Goal: Task Accomplishment & Management: Complete application form

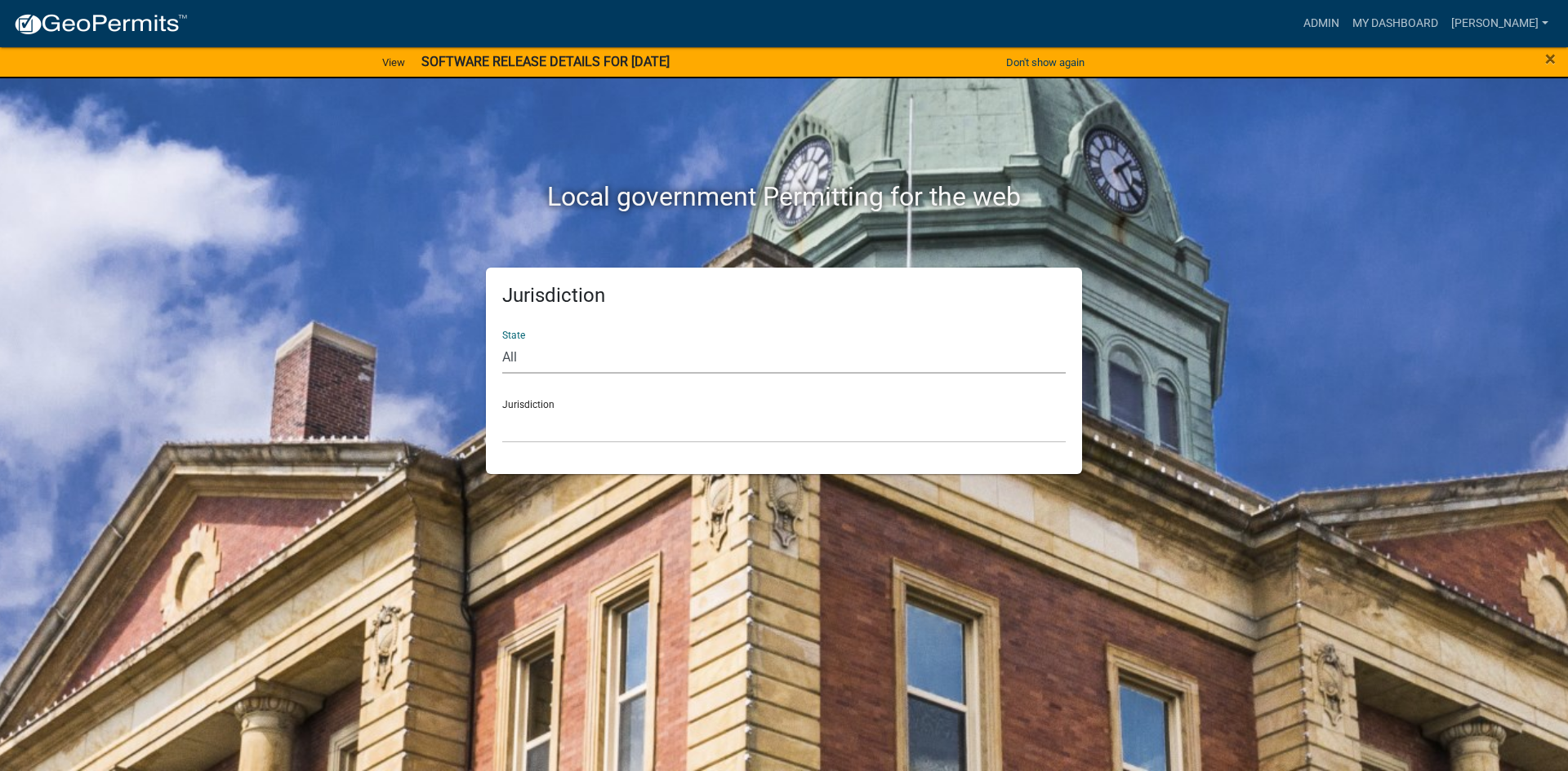
click at [509, 358] on select "All [US_STATE] [US_STATE] [US_STATE] [US_STATE] [US_STATE] [US_STATE] [US_STATE…" at bounding box center [784, 358] width 563 height 34
select select "[US_STATE]"
click at [502, 341] on select "All [US_STATE] [US_STATE] [US_STATE] [US_STATE] [US_STATE] [US_STATE] [US_STATE…" at bounding box center [784, 358] width 563 height 34
click at [533, 434] on select "[GEOGRAPHIC_DATA], [US_STATE] [GEOGRAPHIC_DATA], [US_STATE] [GEOGRAPHIC_DATA], …" at bounding box center [784, 427] width 563 height 34
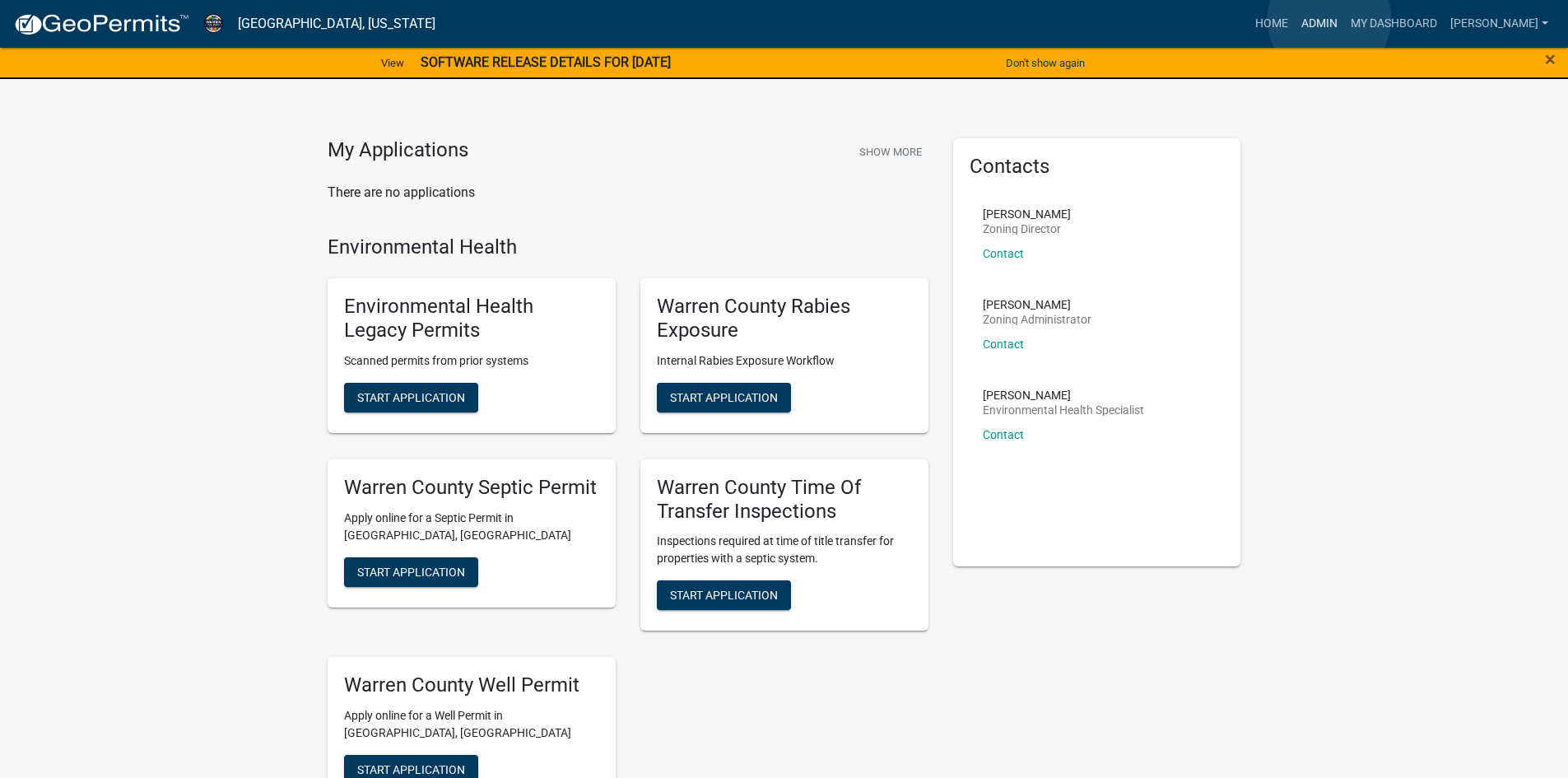
click at [1329, 19] on link "Admin" at bounding box center [1320, 24] width 49 height 32
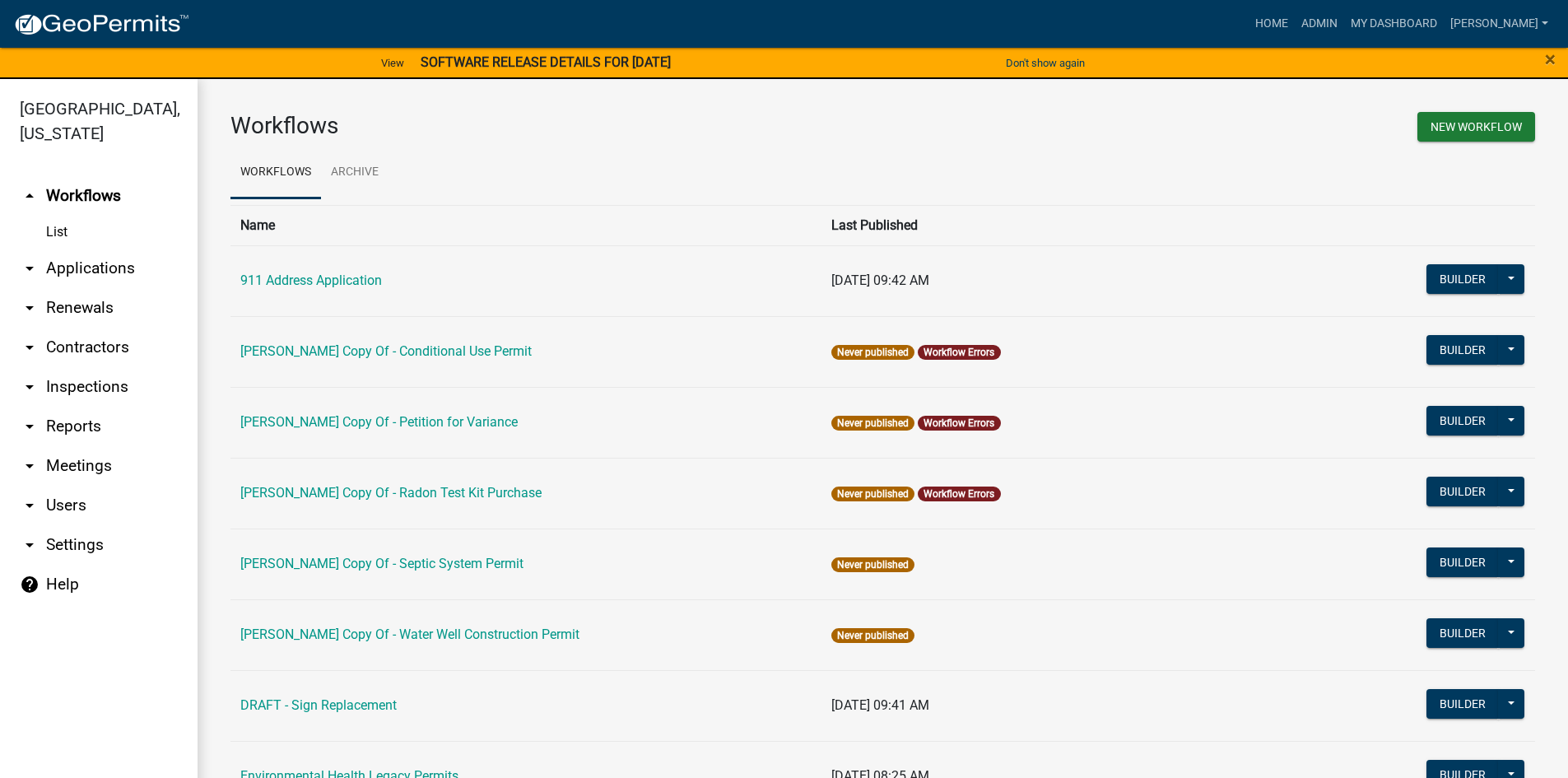
click at [35, 417] on icon "arrow_drop_down" at bounding box center [29, 427] width 20 height 20
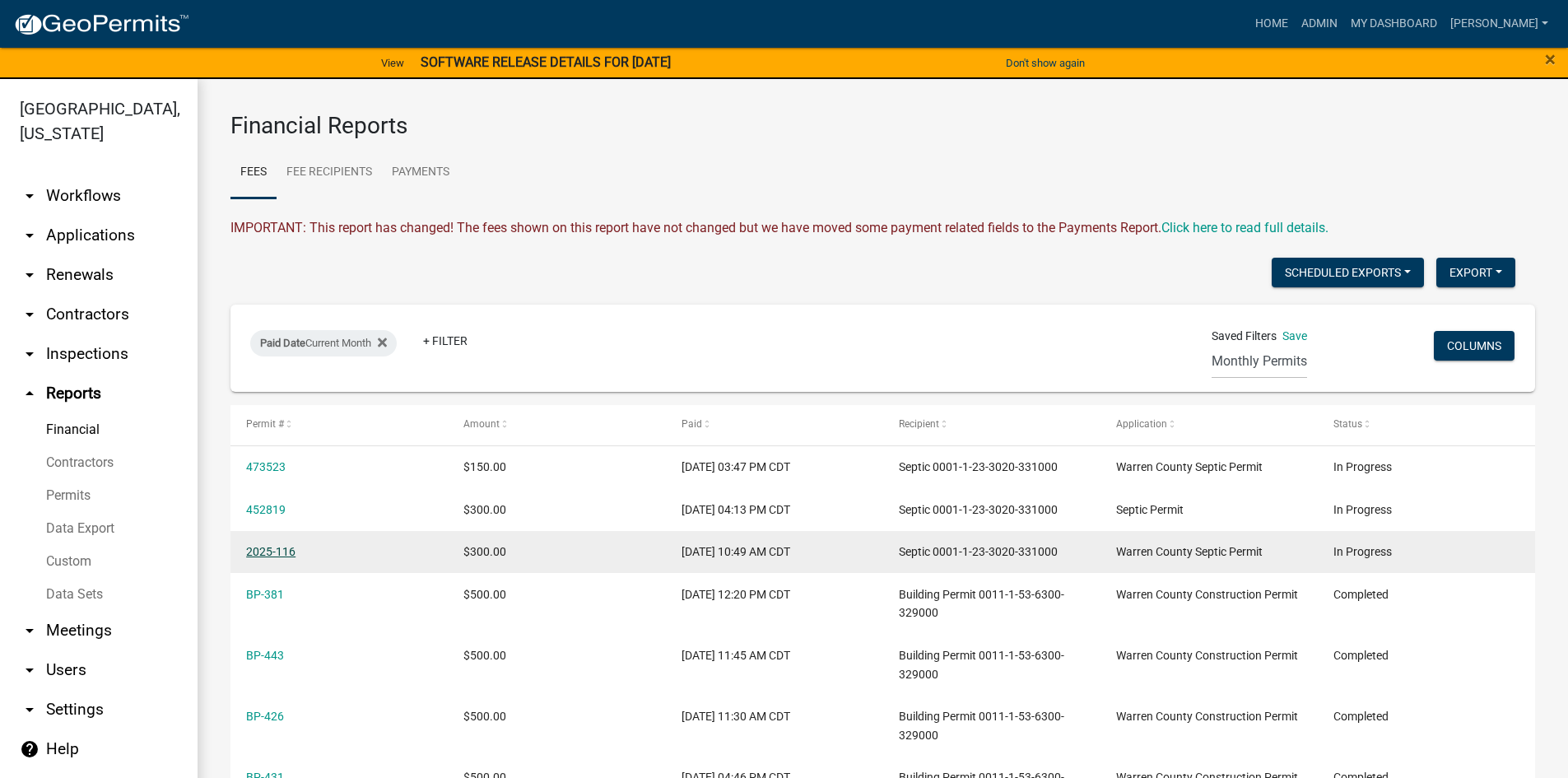
click at [276, 550] on link "2025-116" at bounding box center [271, 551] width 49 height 13
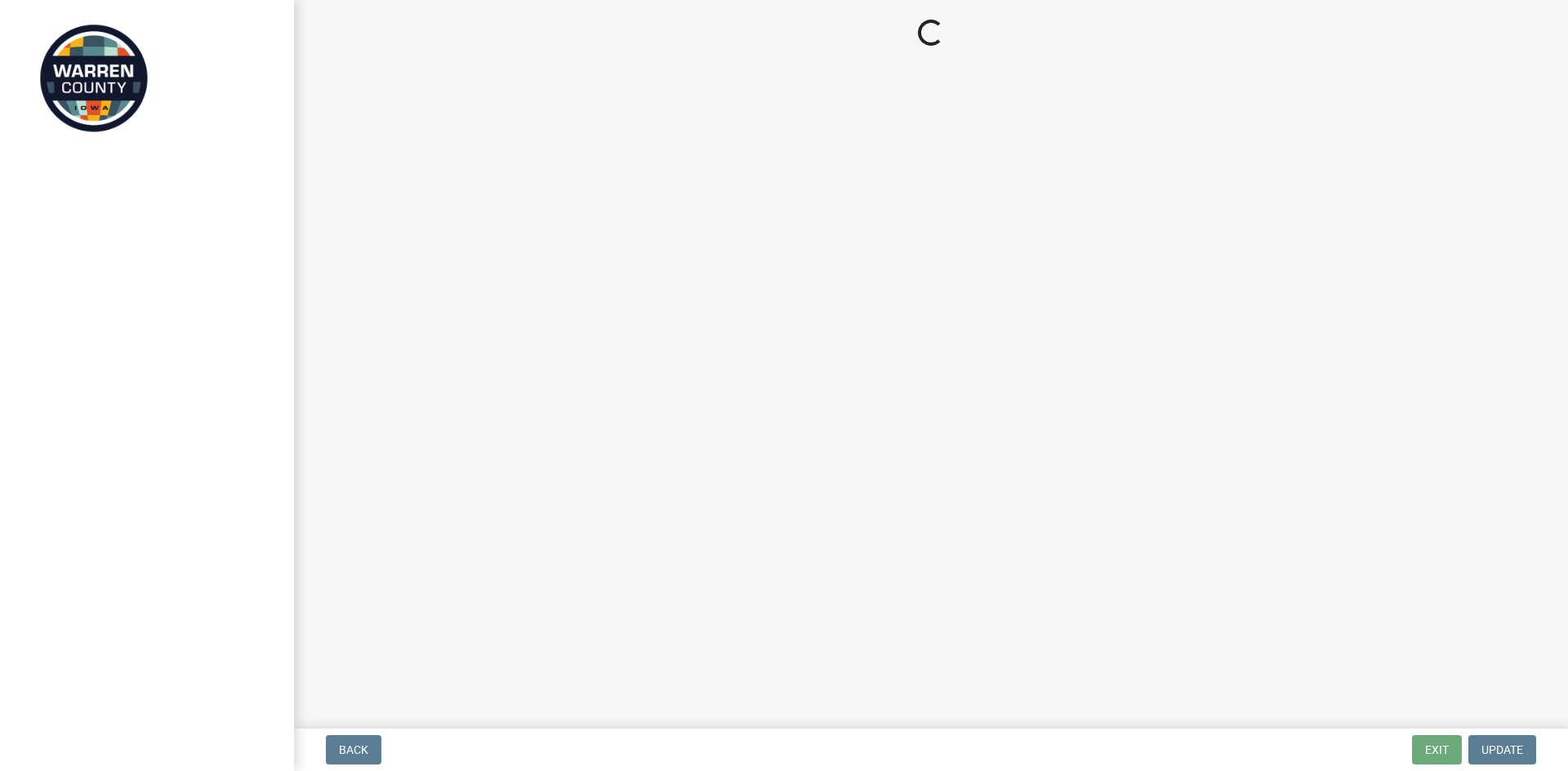
select select "712890e3-0e22-400e-a79f-3f3f8890de95"
select select "d1e22d4f-68e7-4e9d-8701-604dd084f30f"
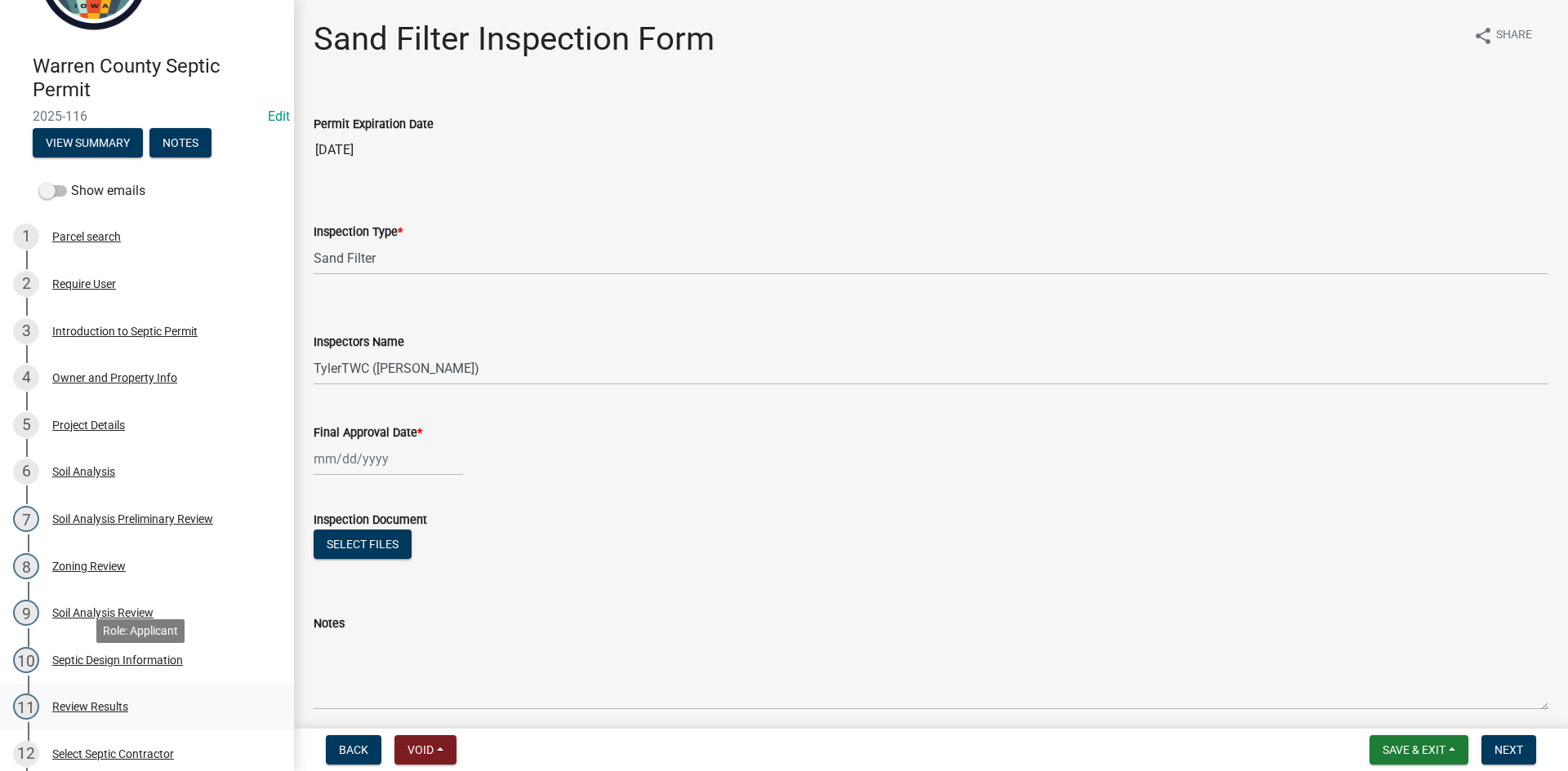
scroll to position [326, 0]
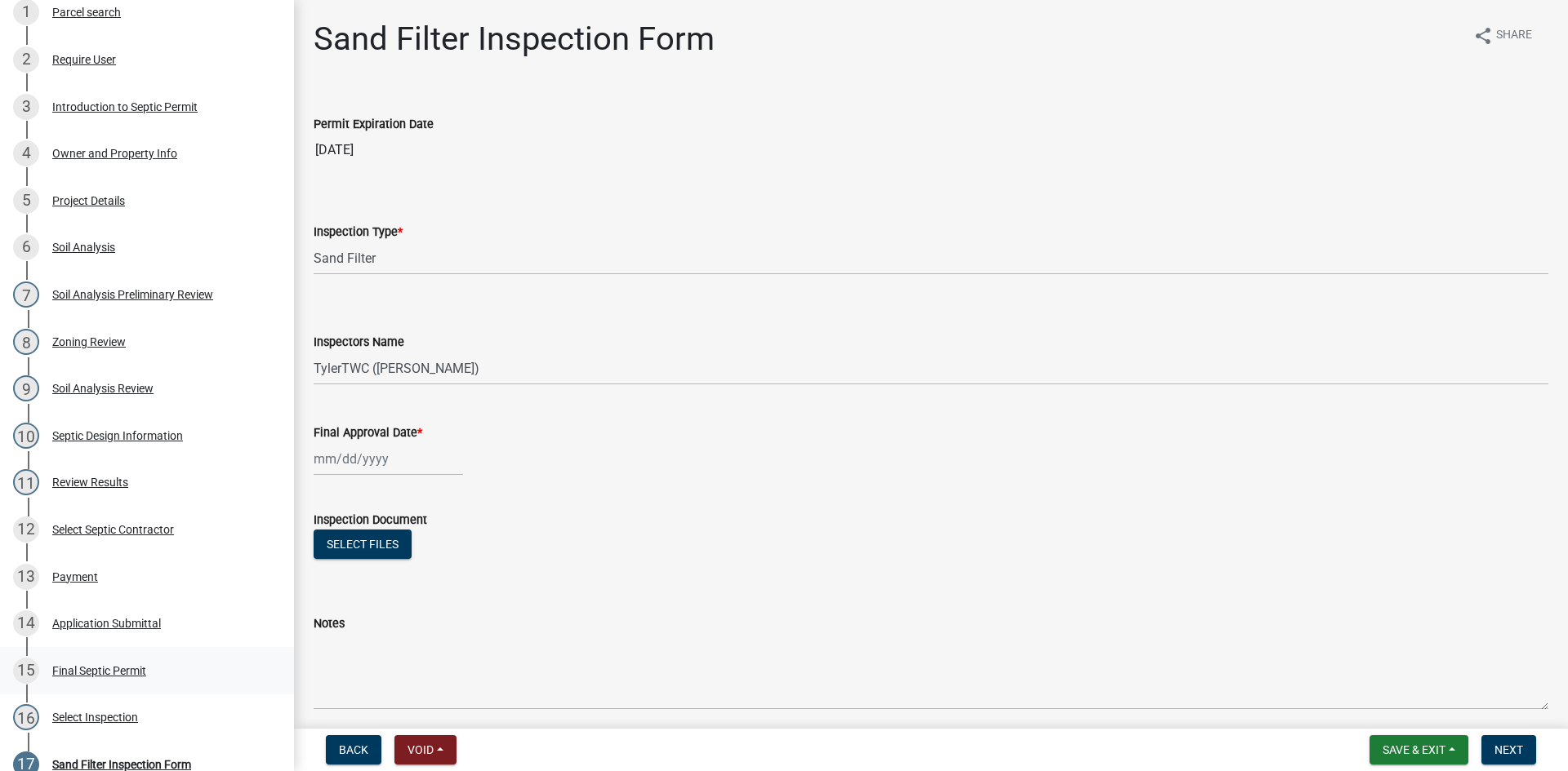
click at [84, 674] on div "Final Septic Permit" at bounding box center [99, 671] width 94 height 12
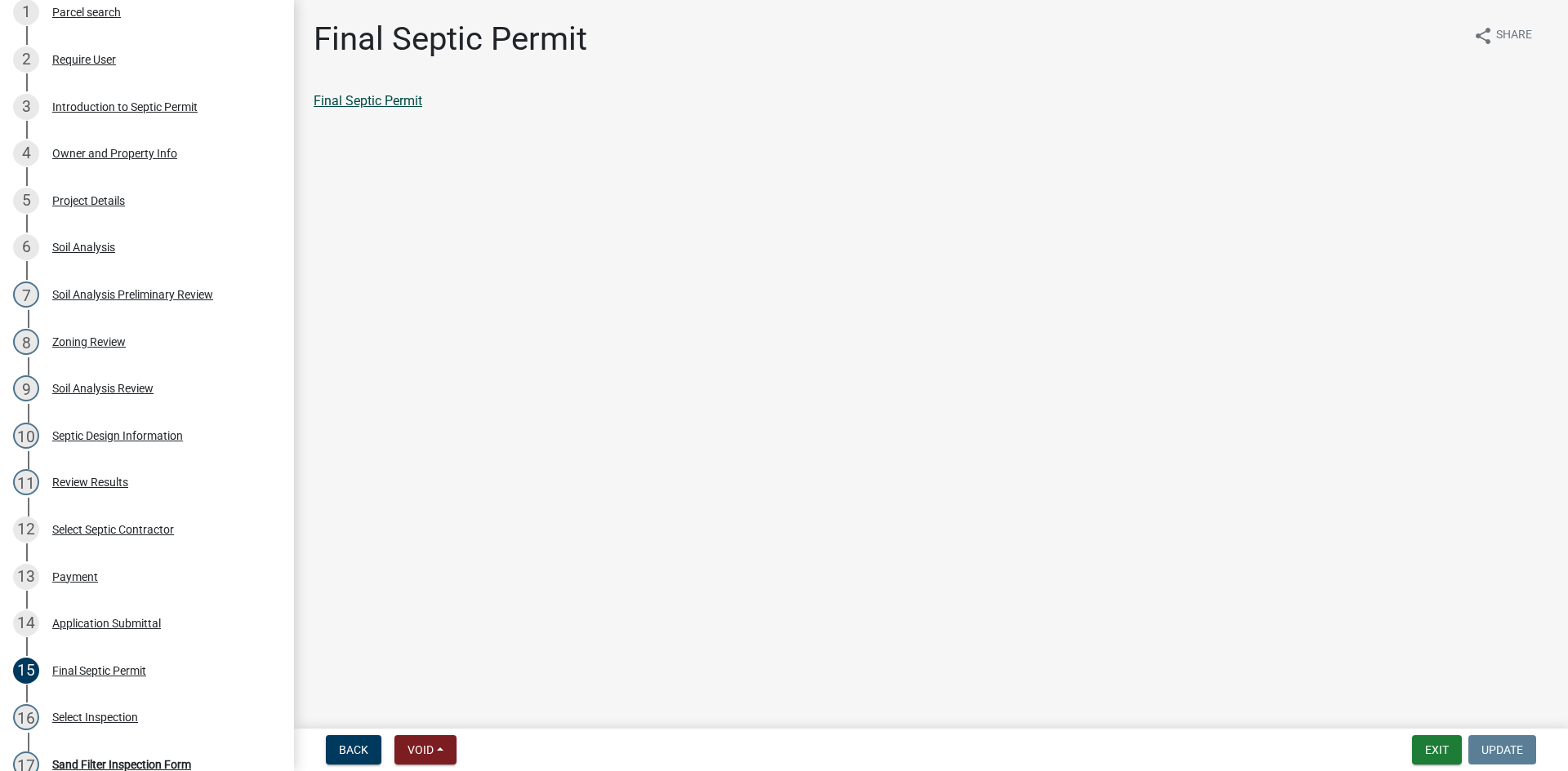
click at [370, 107] on link "Final Septic Permit" at bounding box center [368, 101] width 108 height 15
select select "0: null"
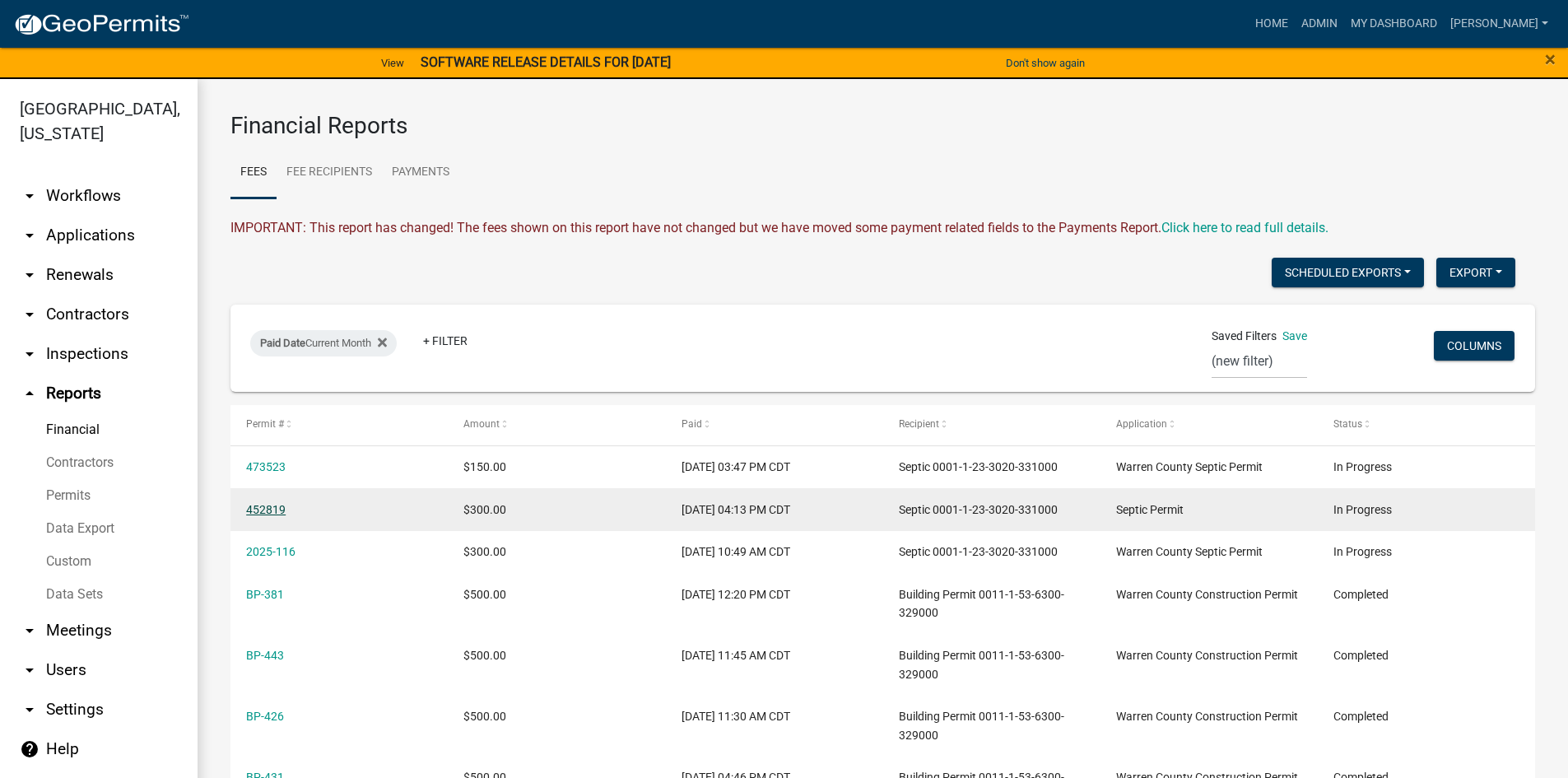
click at [266, 512] on link "452819" at bounding box center [266, 509] width 39 height 13
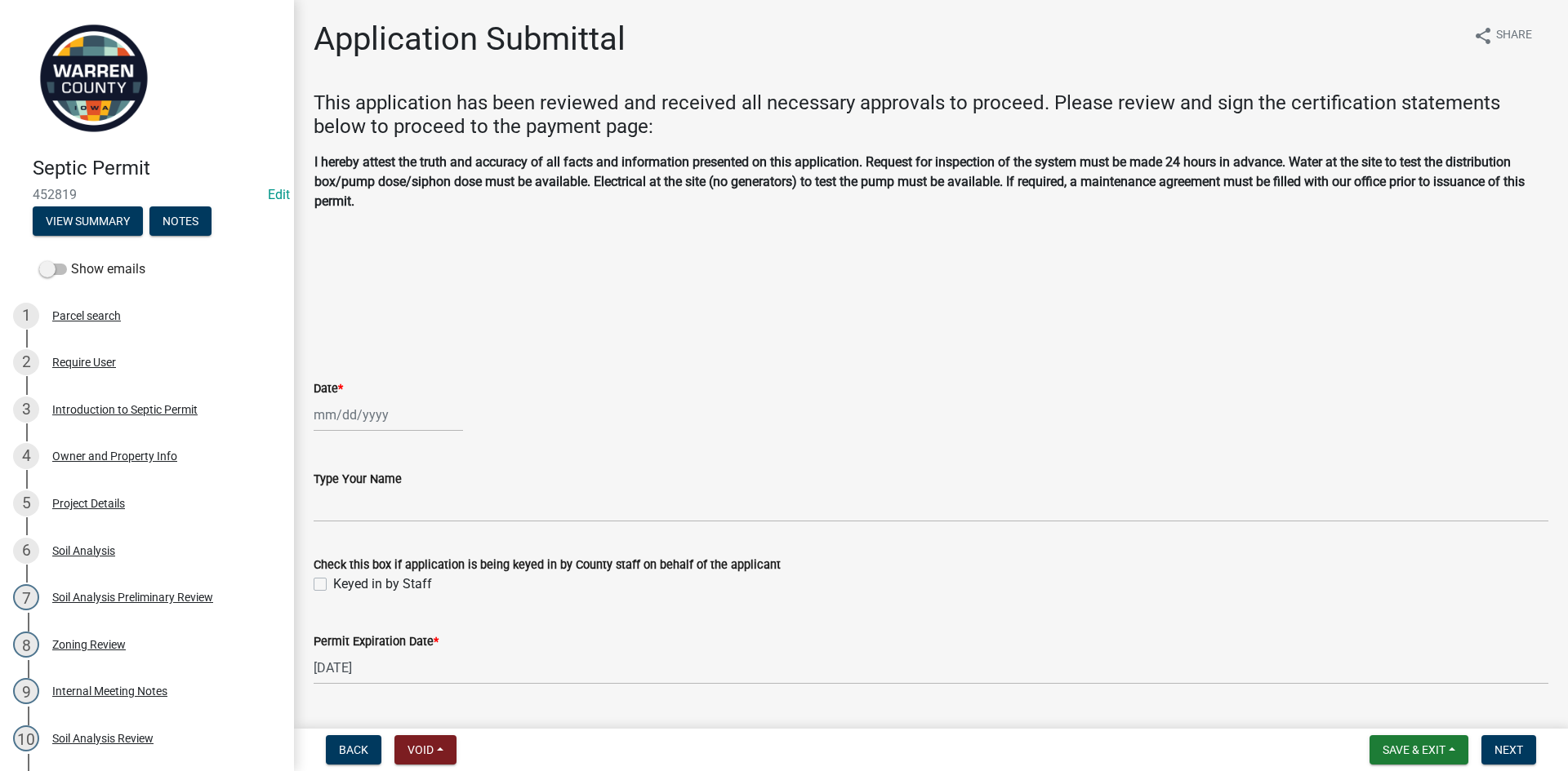
click at [419, 421] on div at bounding box center [388, 415] width 150 height 34
select select "9"
select select "2025"
click at [337, 524] on div "8" at bounding box center [330, 528] width 26 height 26
type input "[DATE]"
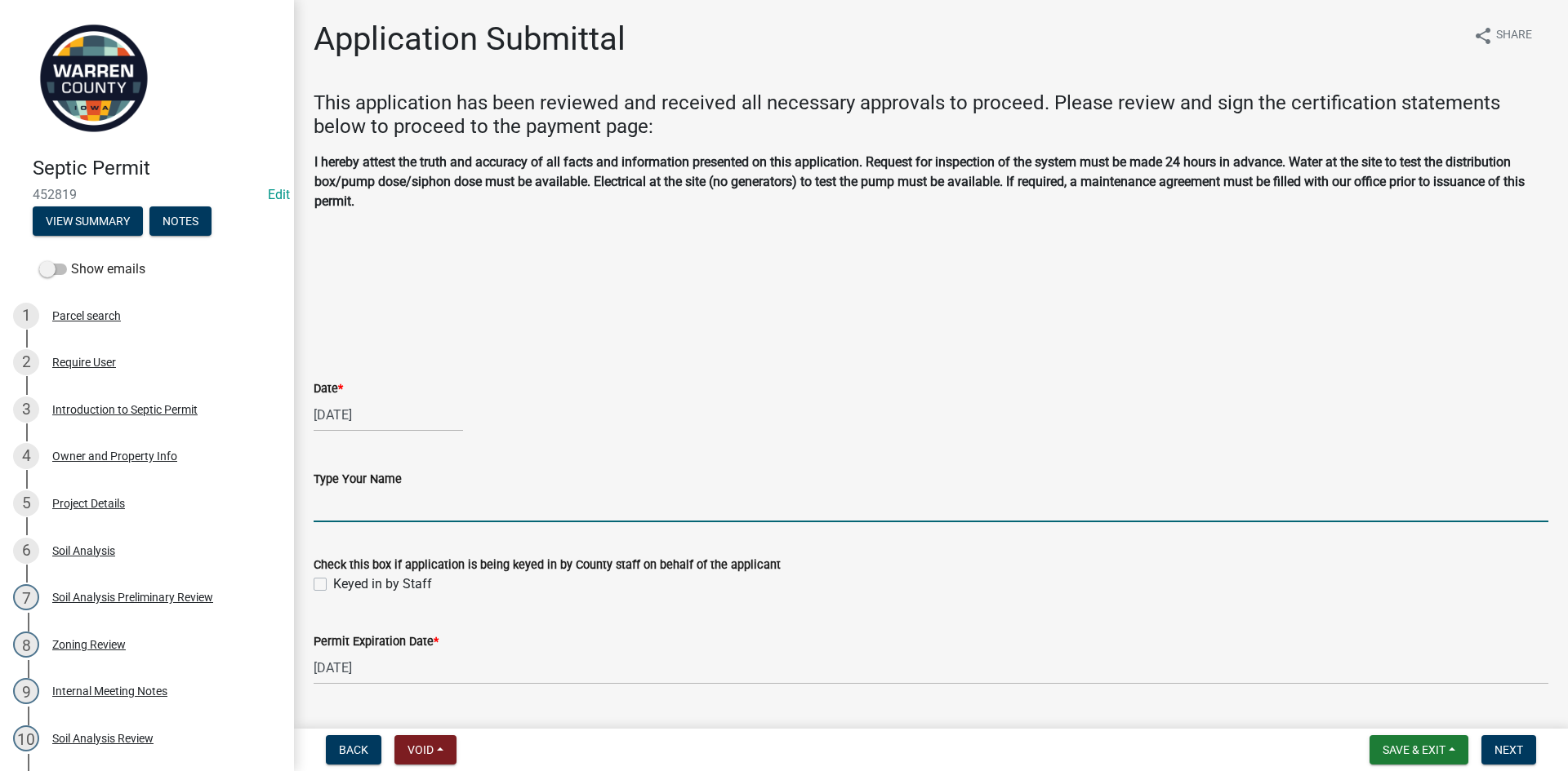
click at [406, 502] on input "Type Your Name" at bounding box center [931, 506] width 1235 height 34
type input "[PERSON_NAME]"
click at [333, 580] on label "Keyed in by Staff" at bounding box center [382, 584] width 99 height 19
click at [333, 580] on input "Keyed in by Staff" at bounding box center [338, 580] width 11 height 11
checkbox input "true"
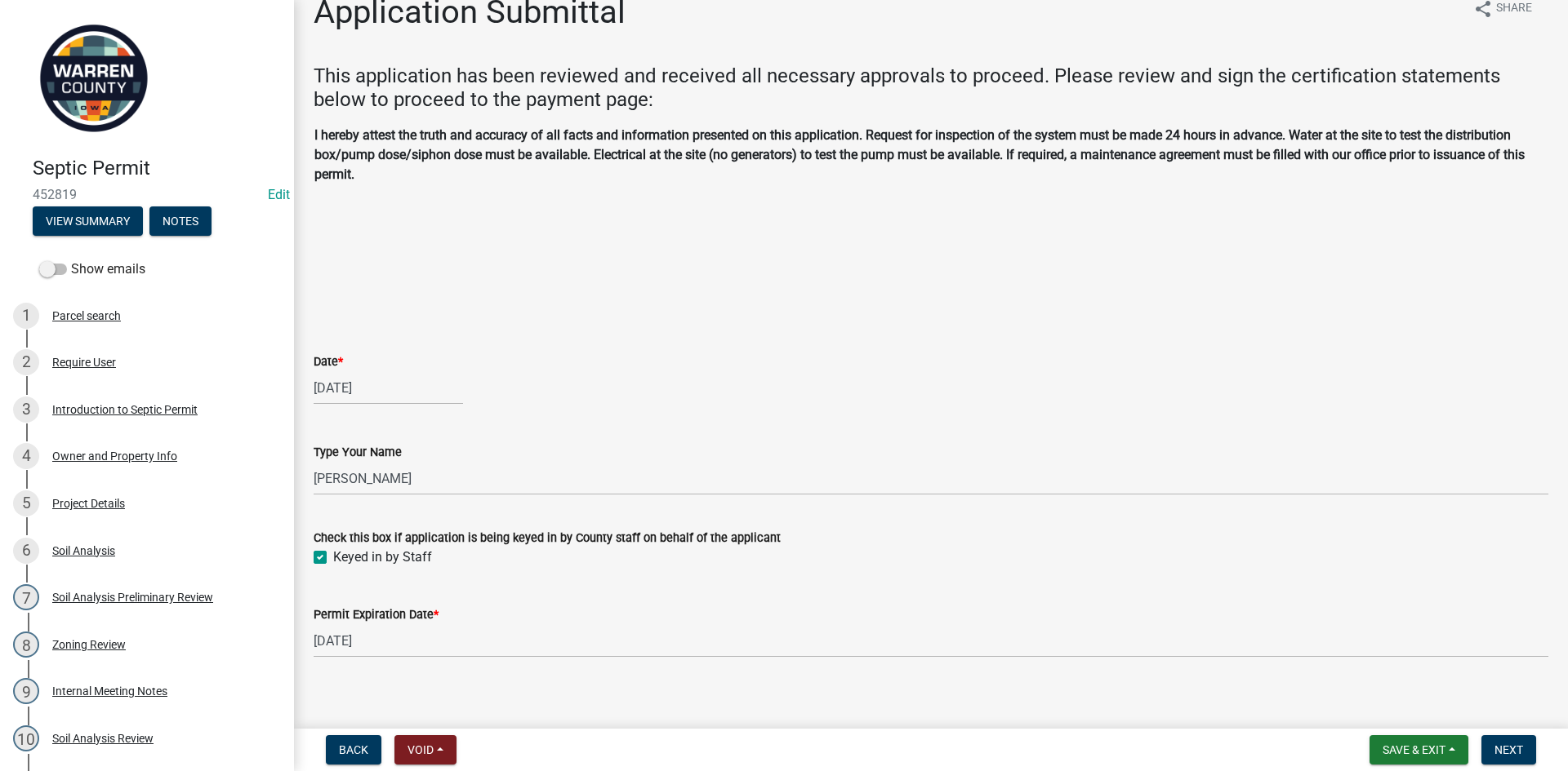
scroll to position [41, 0]
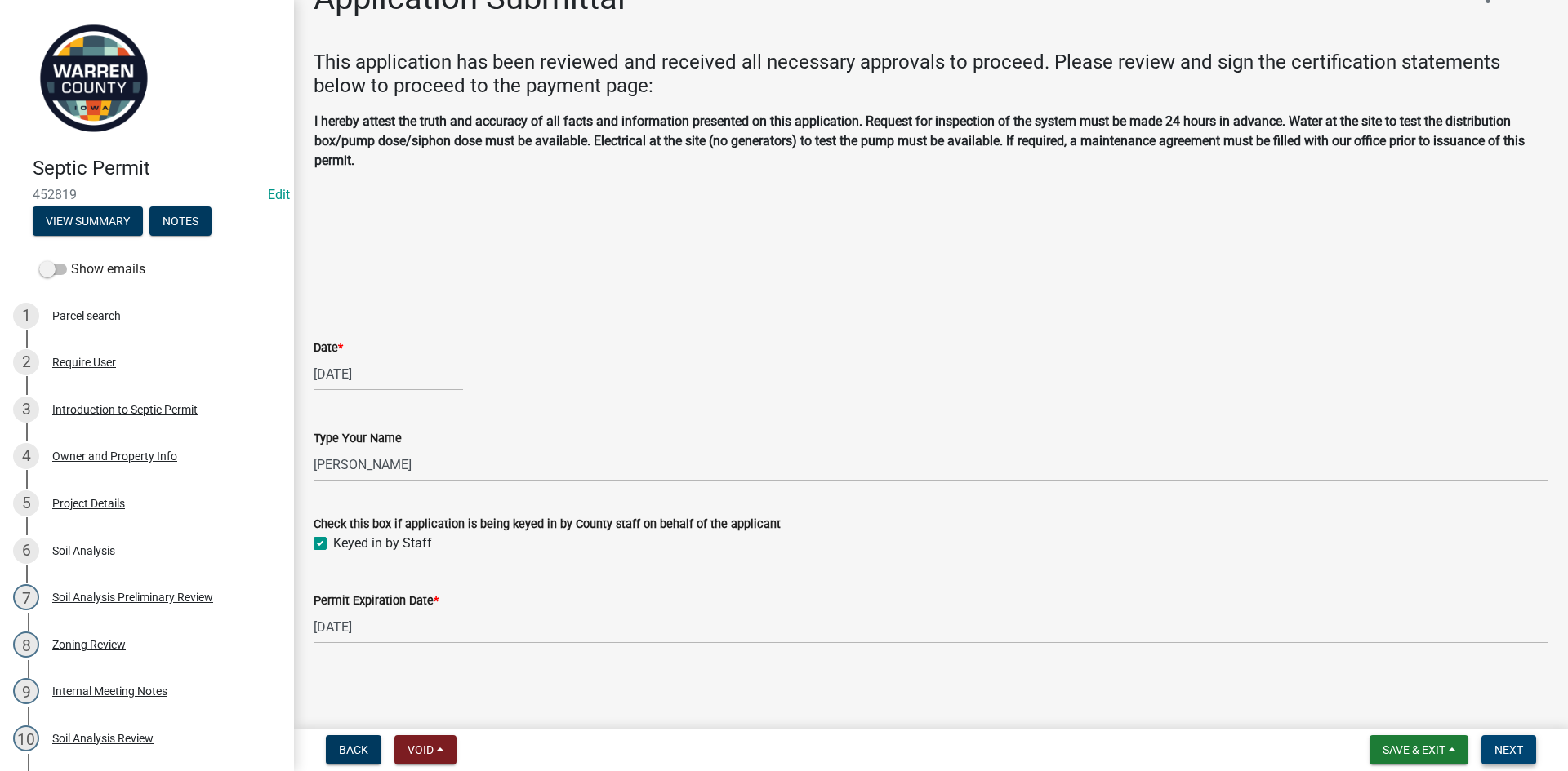
click at [1510, 757] on span "Next" at bounding box center [1509, 750] width 29 height 13
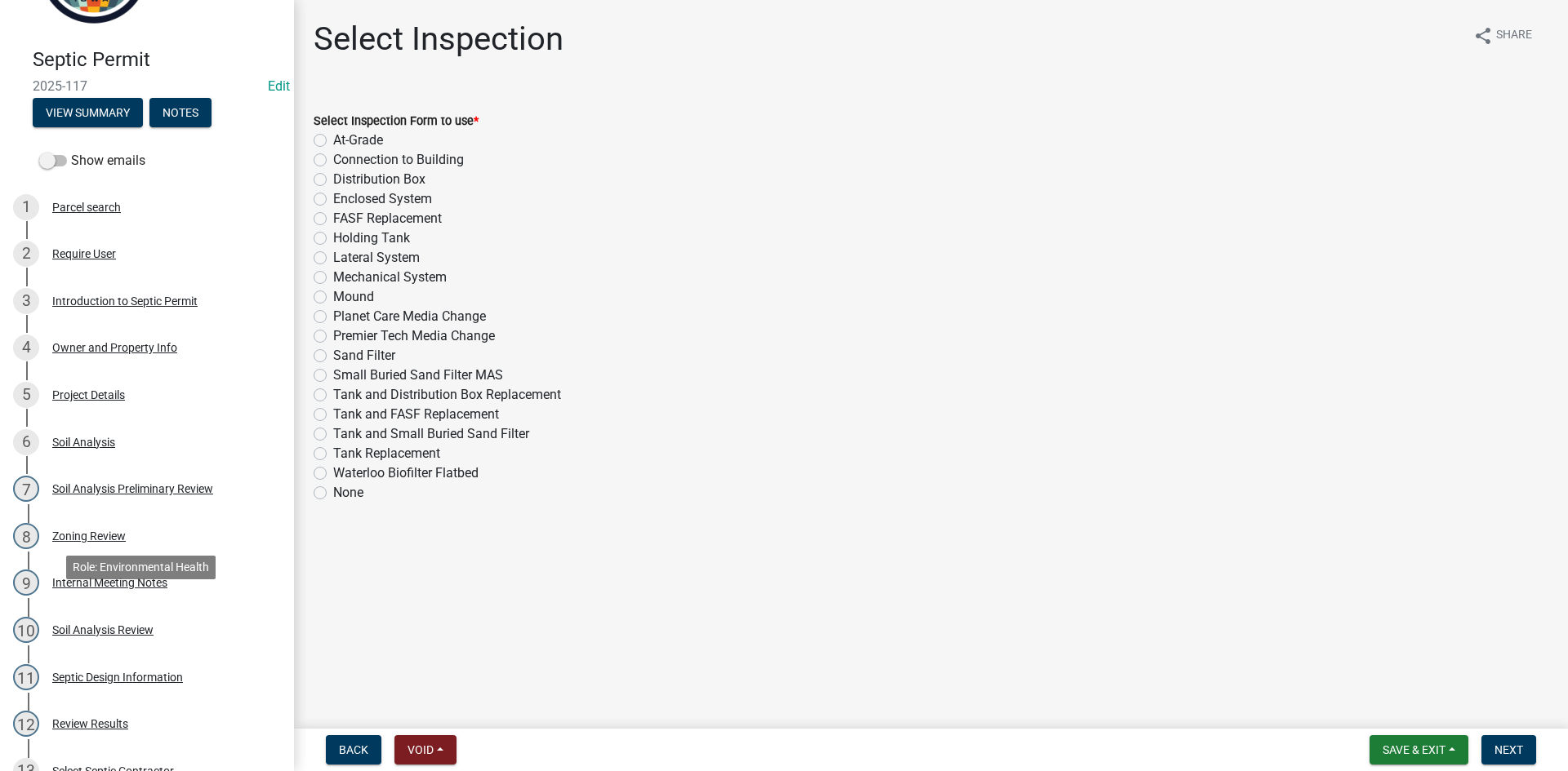
scroll to position [489, 0]
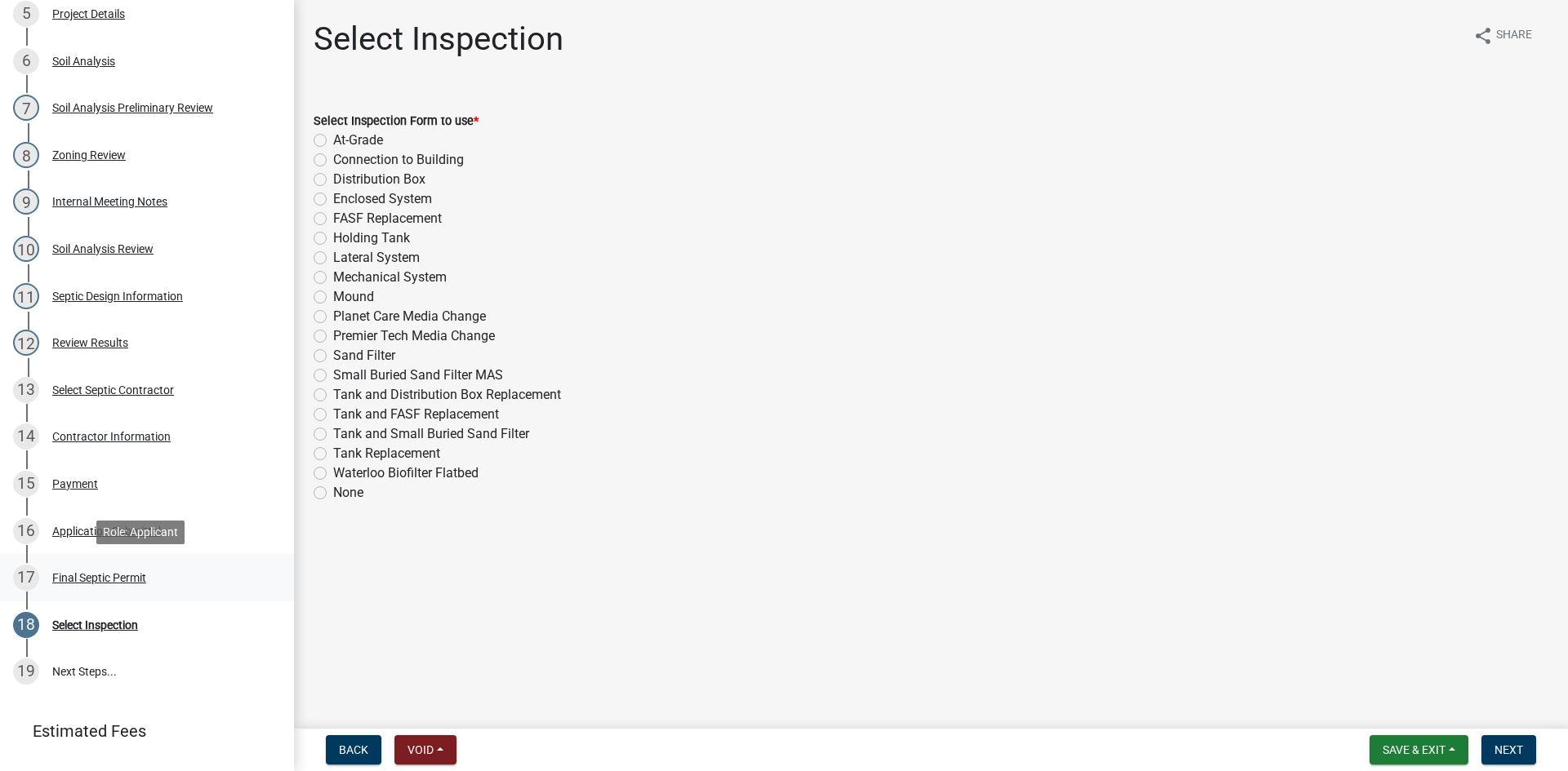
click at [102, 579] on div "Final Septic Permit" at bounding box center [99, 578] width 94 height 12
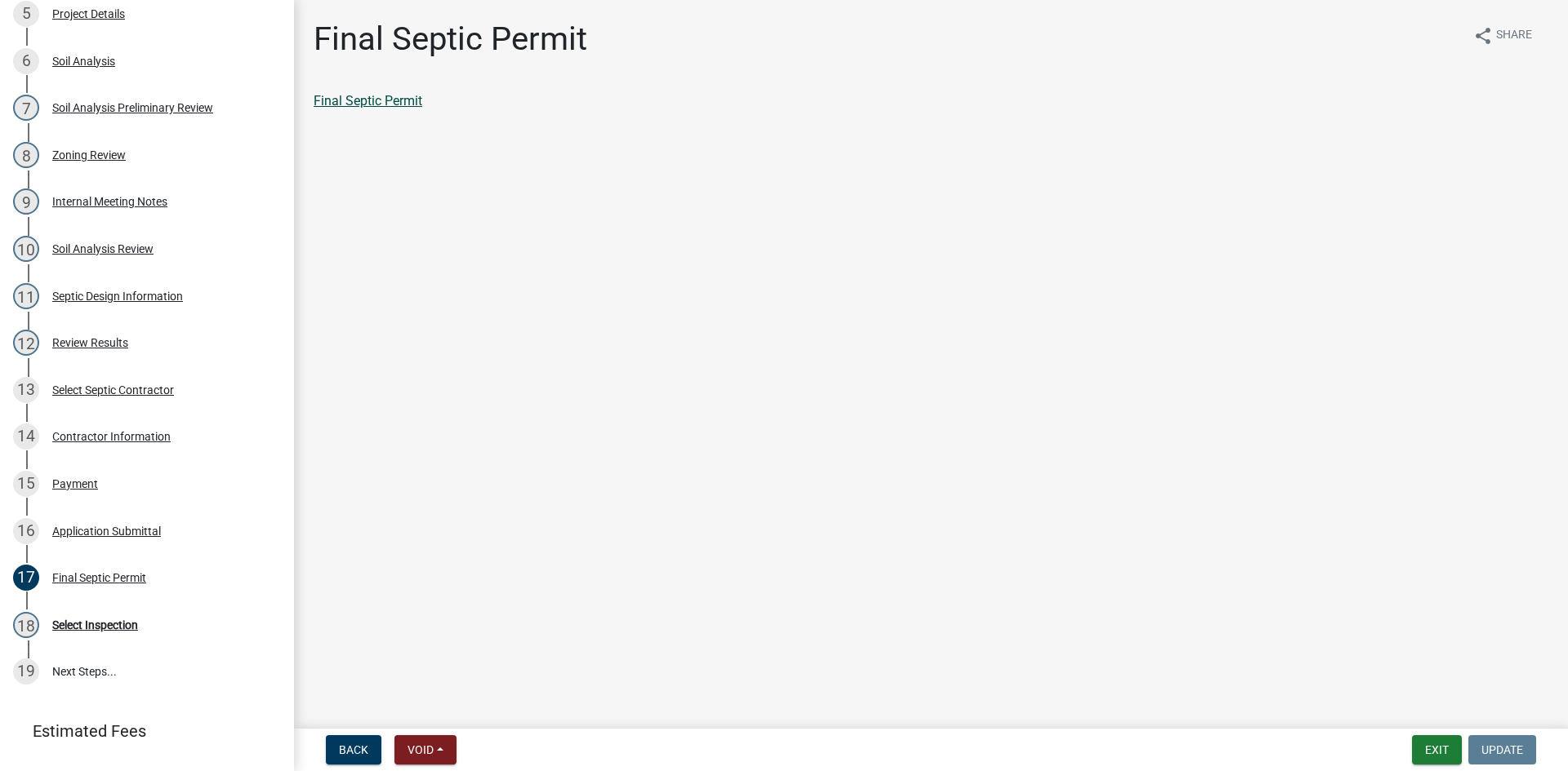
click at [403, 106] on link "Final Septic Permit" at bounding box center [368, 101] width 108 height 15
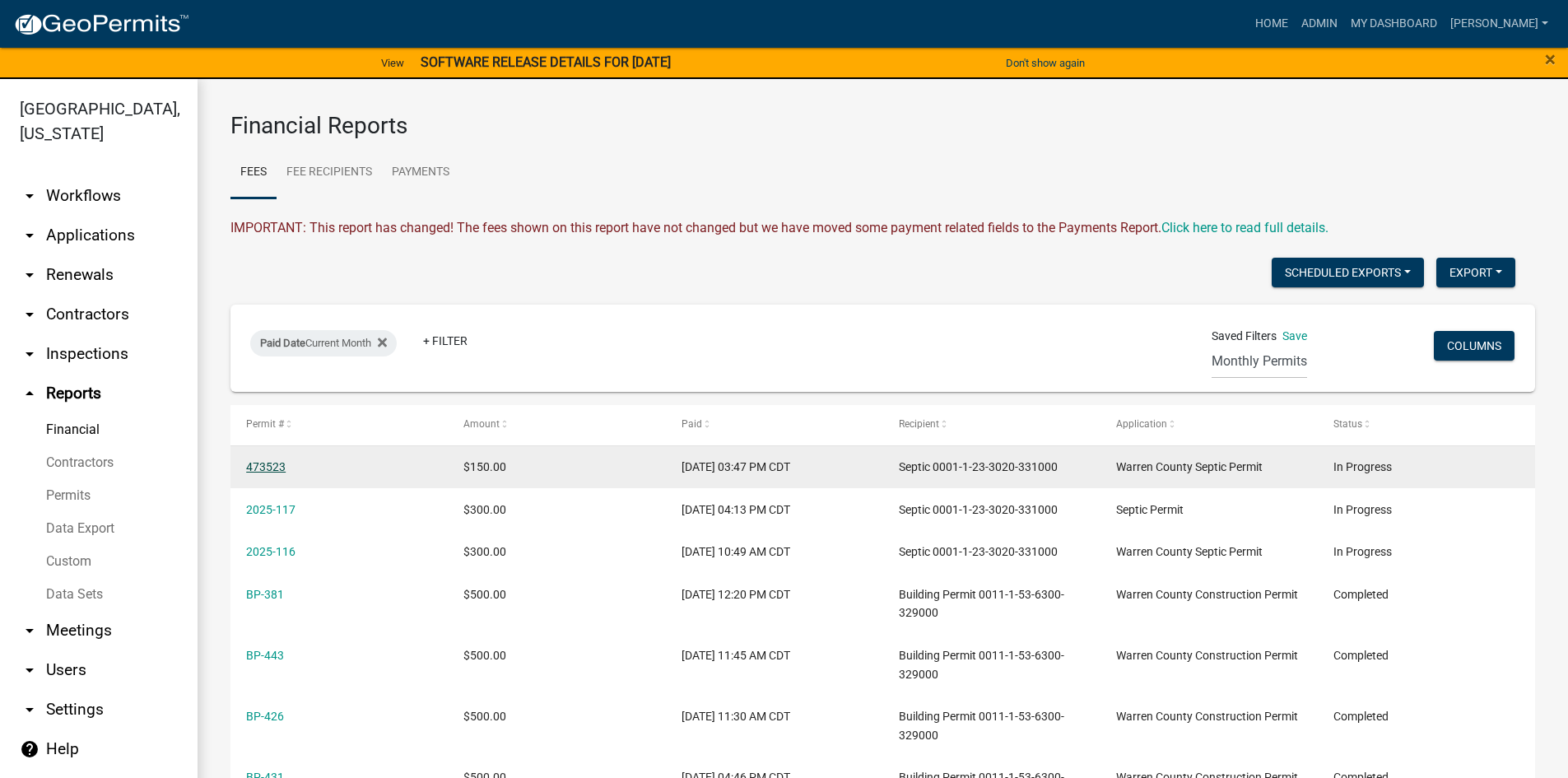
click at [267, 461] on link "473523" at bounding box center [266, 467] width 39 height 13
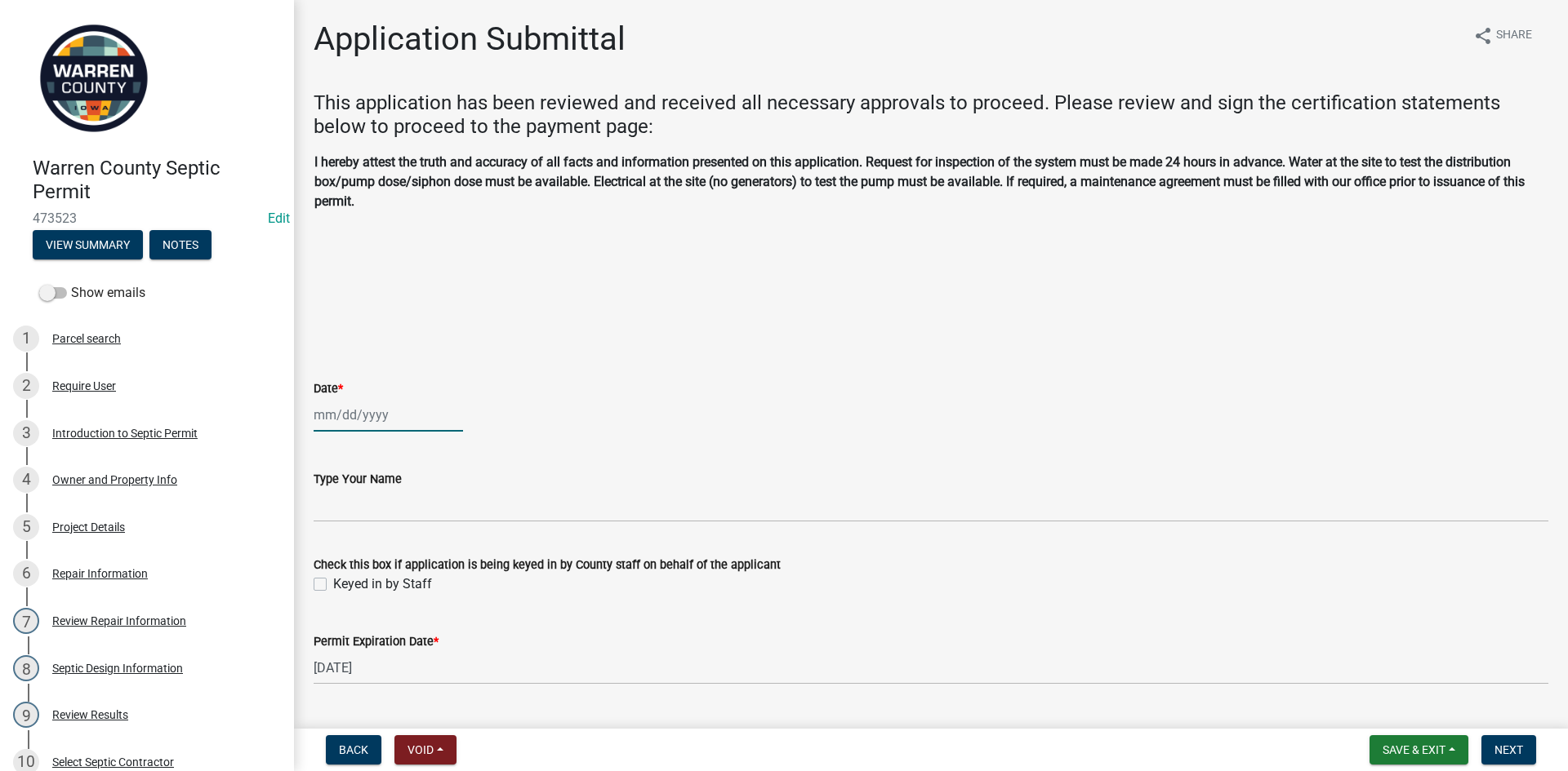
click at [397, 414] on div at bounding box center [388, 415] width 150 height 34
select select "9"
select select "2025"
click at [332, 530] on div "8" at bounding box center [330, 528] width 26 height 26
type input "[DATE]"
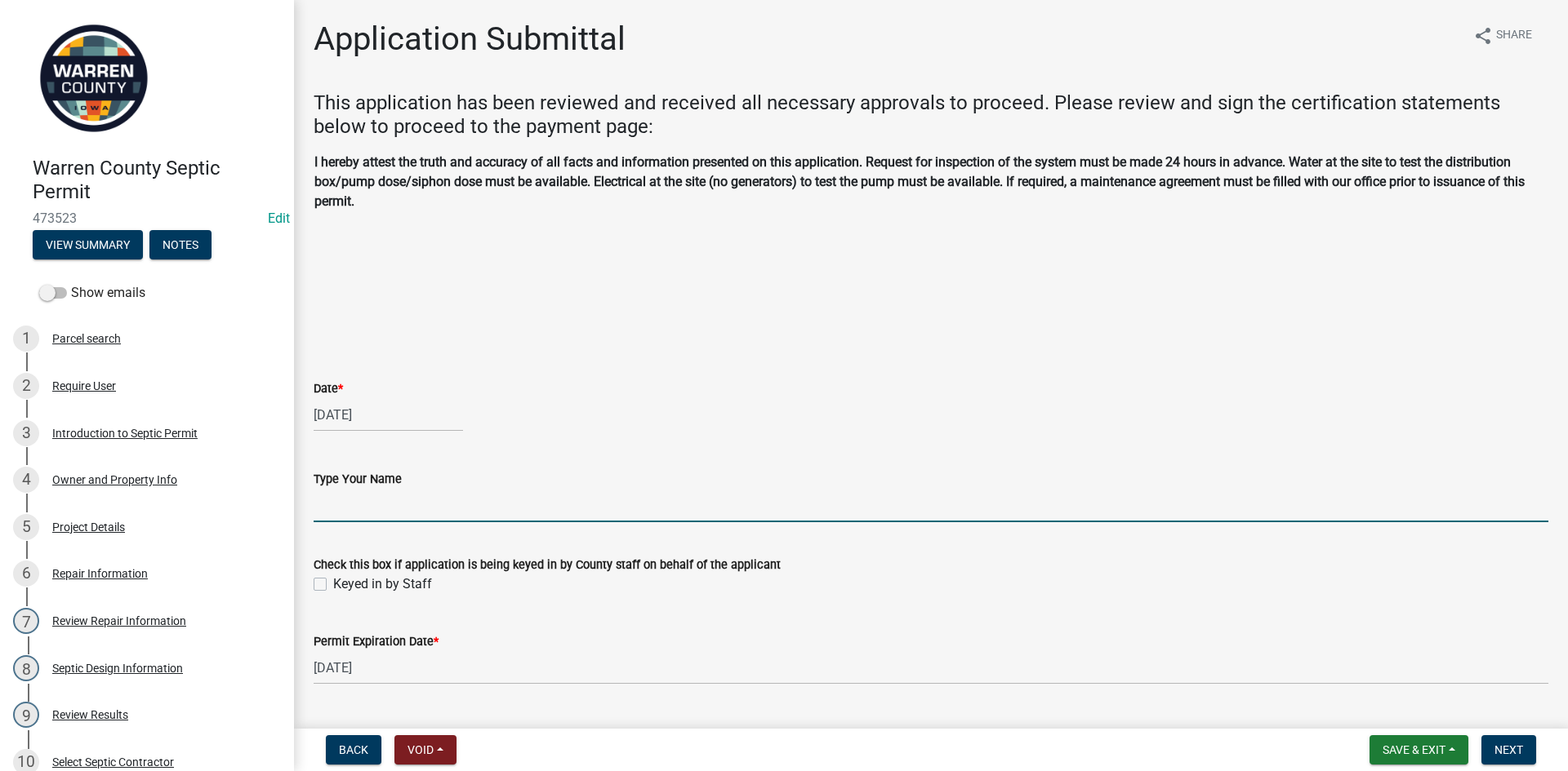
click at [391, 510] on input "Type Your Name" at bounding box center [931, 506] width 1235 height 34
type input "[PERSON_NAME]"
click at [333, 588] on label "Keyed in by Staff" at bounding box center [382, 584] width 99 height 19
click at [333, 585] on input "Keyed in by Staff" at bounding box center [338, 580] width 11 height 11
checkbox input "true"
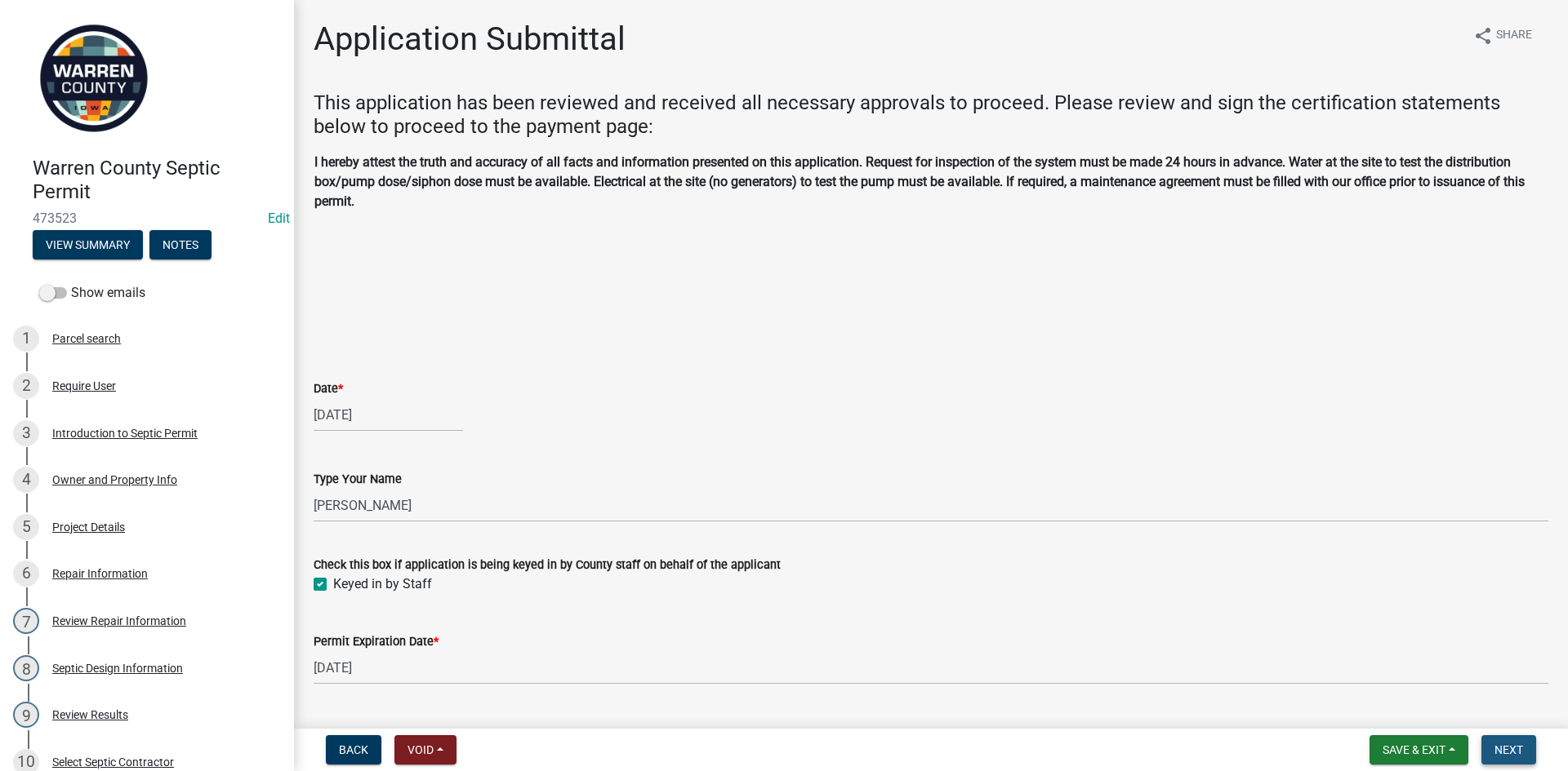
click at [1522, 749] on span "Next" at bounding box center [1509, 750] width 29 height 13
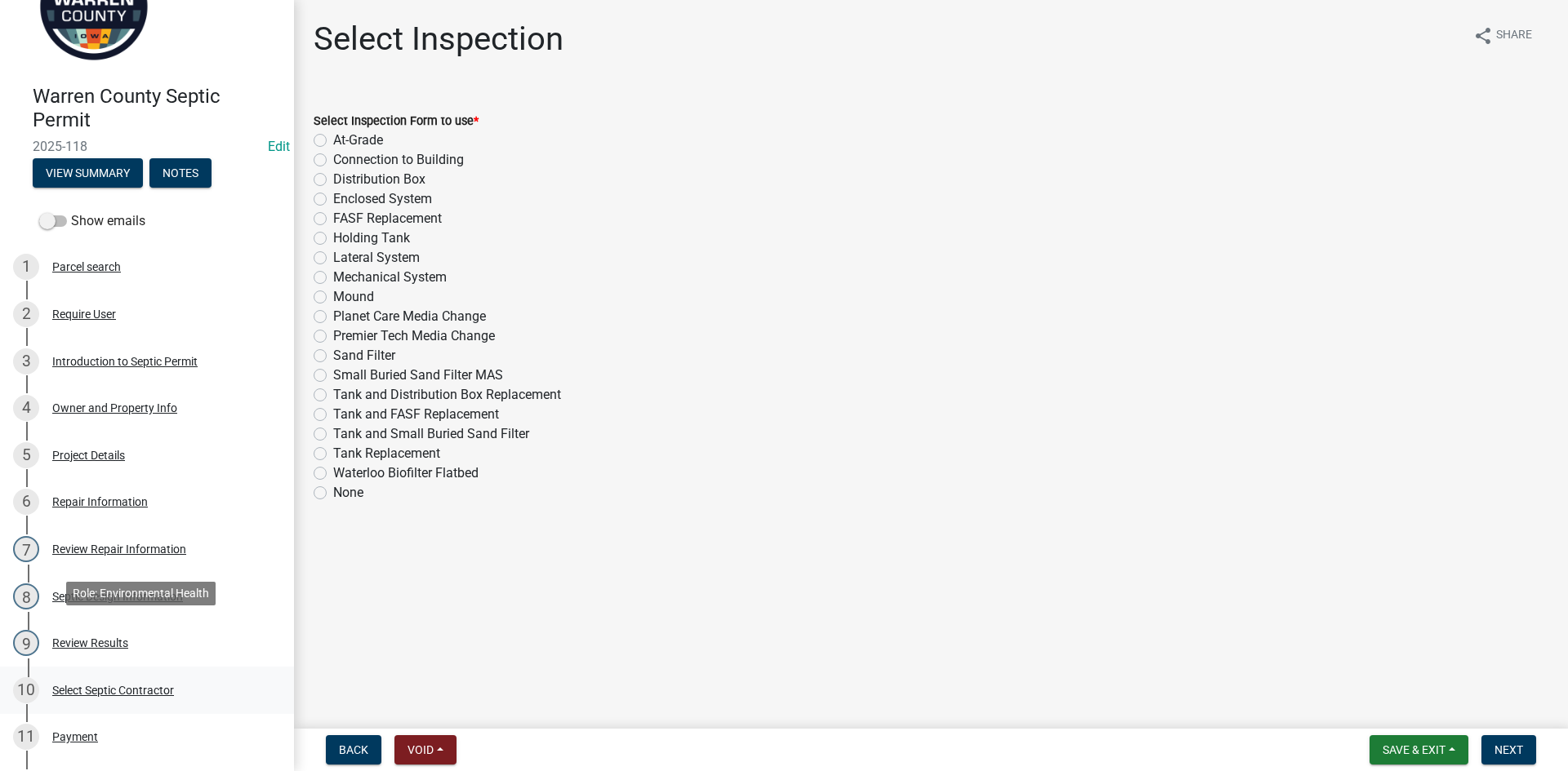
scroll to position [245, 0]
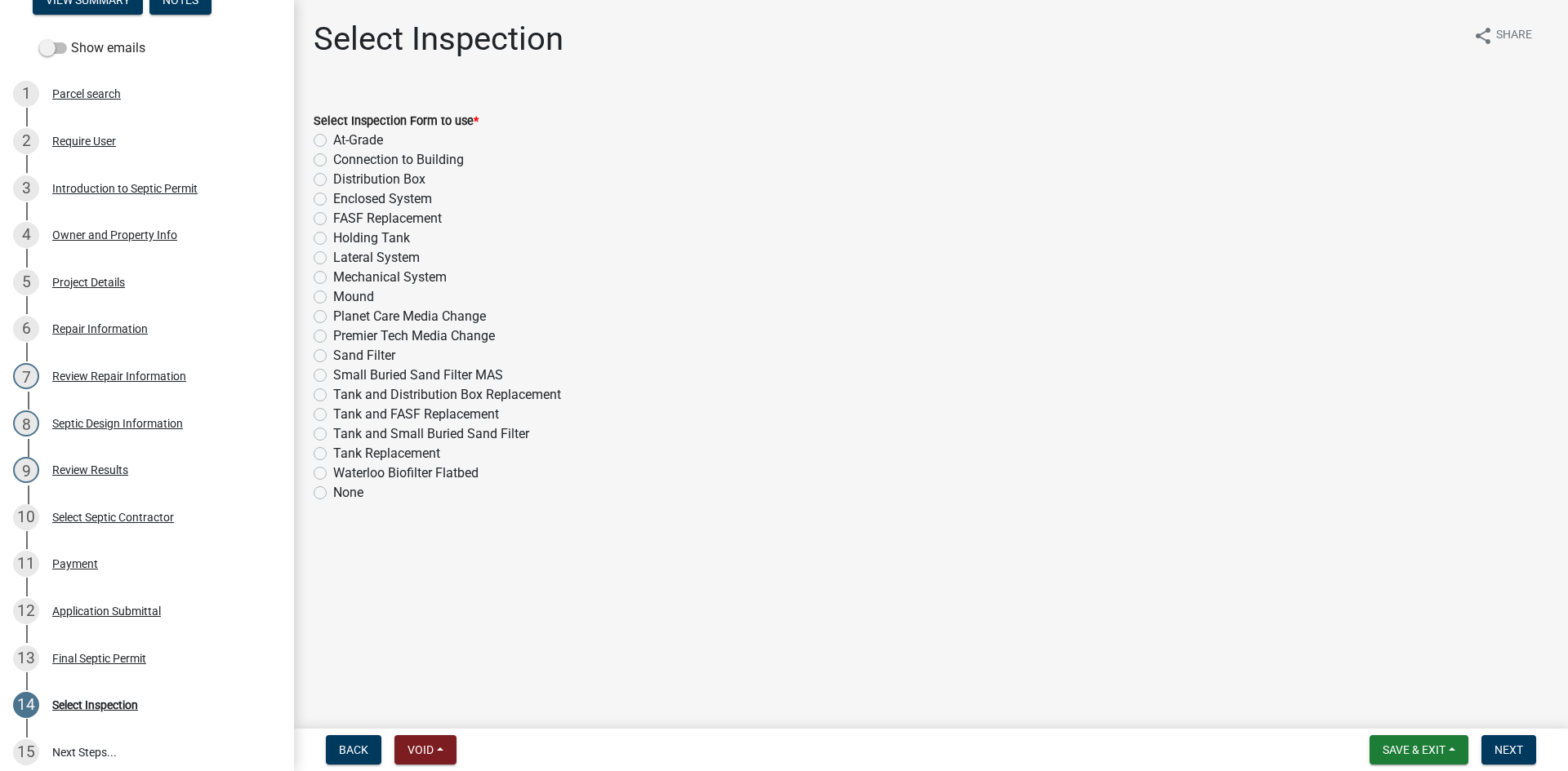
click at [95, 659] on div "Final Septic Permit" at bounding box center [99, 659] width 94 height 12
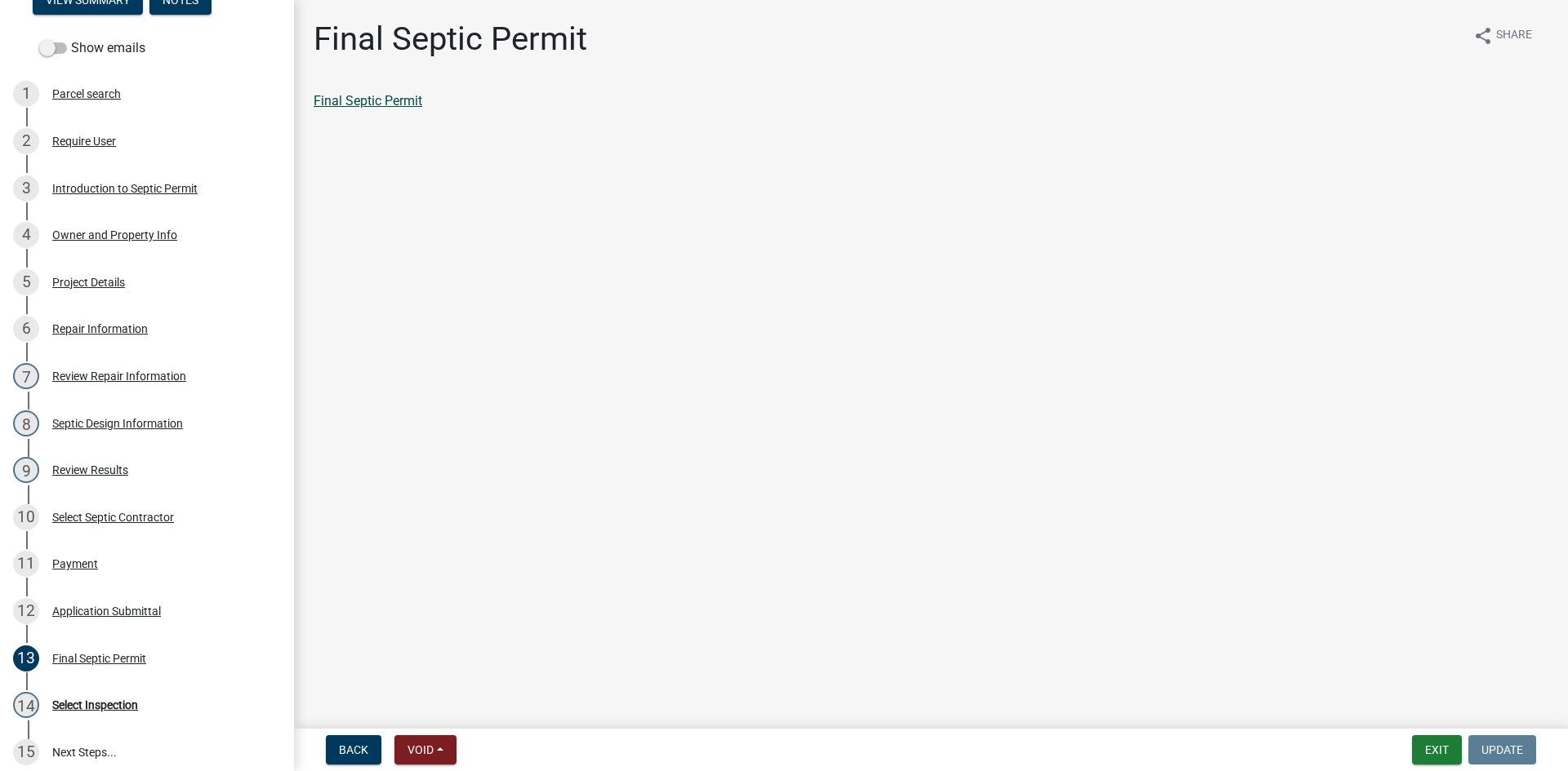
click at [375, 103] on link "Final Septic Permit" at bounding box center [368, 101] width 108 height 15
